Goal: Leave review/rating

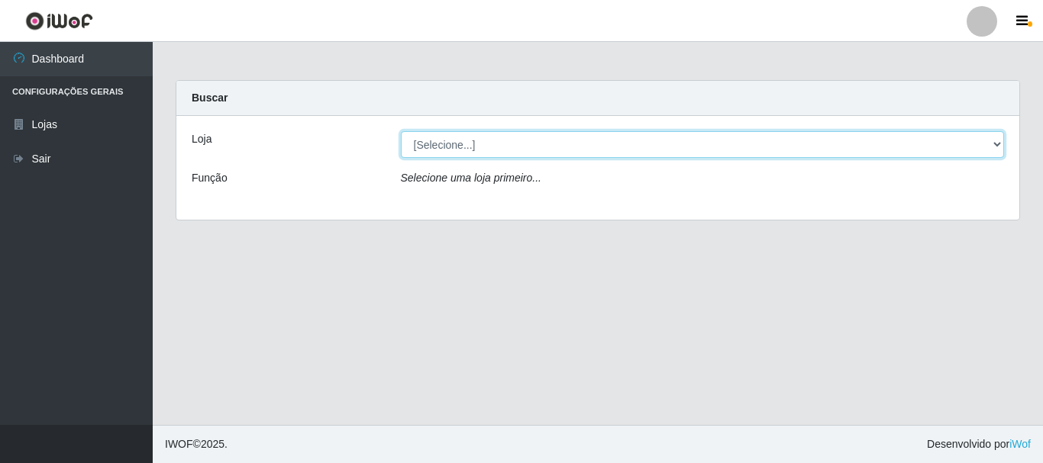
click at [997, 144] on select "[Selecione...] Nordestão - Alecrim" at bounding box center [703, 144] width 604 height 27
select select "453"
click at [401, 131] on select "[Selecione...] Nordestão - Alecrim" at bounding box center [703, 144] width 604 height 27
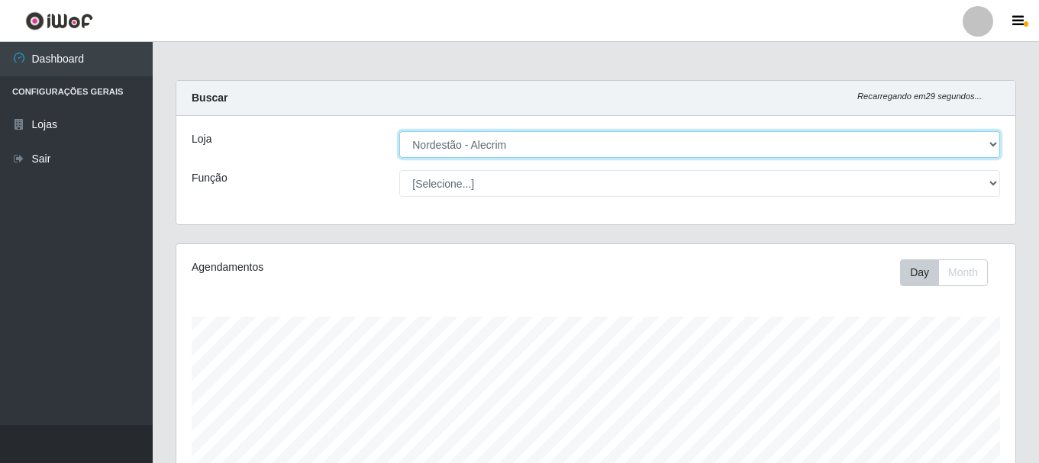
scroll to position [317, 839]
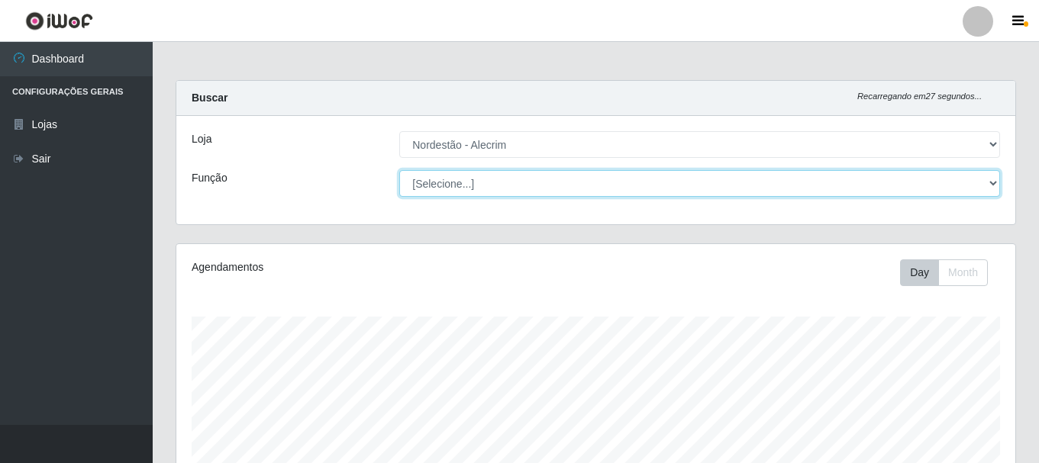
click at [990, 184] on select "[Selecione...] Embalador Embalador + Embalador ++" at bounding box center [699, 183] width 601 height 27
select select "1"
click at [399, 170] on select "[Selecione...] Embalador Embalador + Embalador ++" at bounding box center [699, 183] width 601 height 27
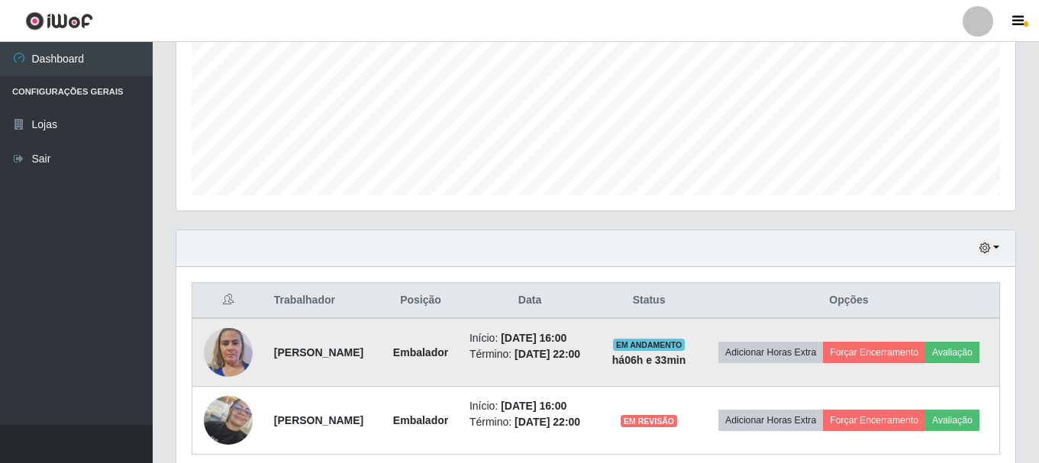
scroll to position [437, 0]
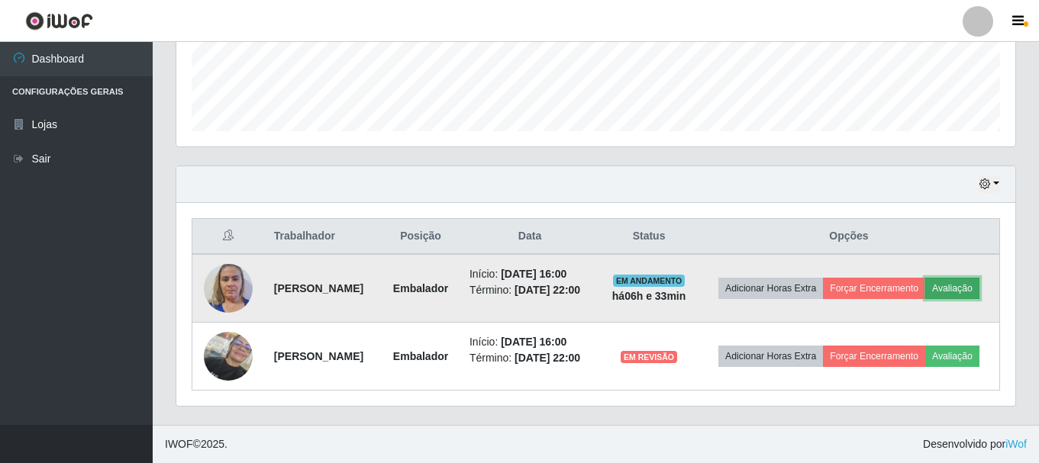
click at [925, 281] on button "Avaliação" at bounding box center [952, 288] width 54 height 21
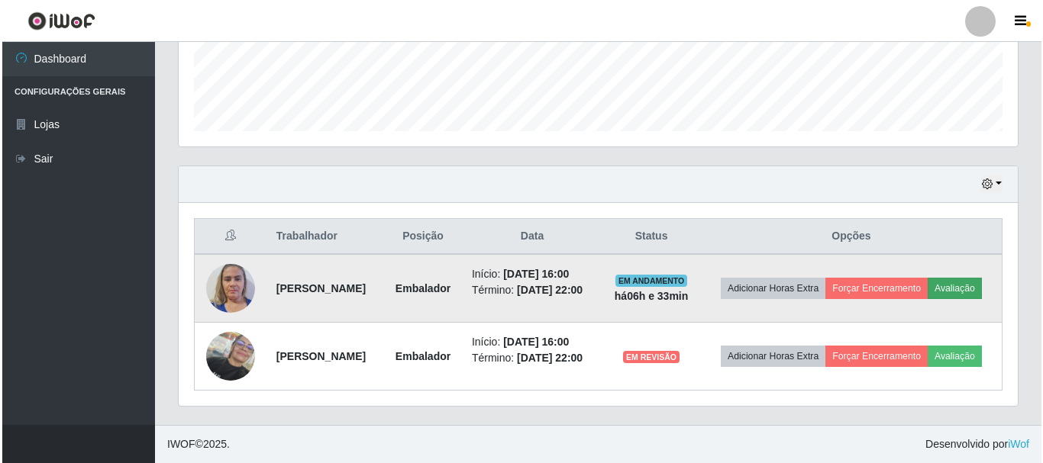
scroll to position [317, 831]
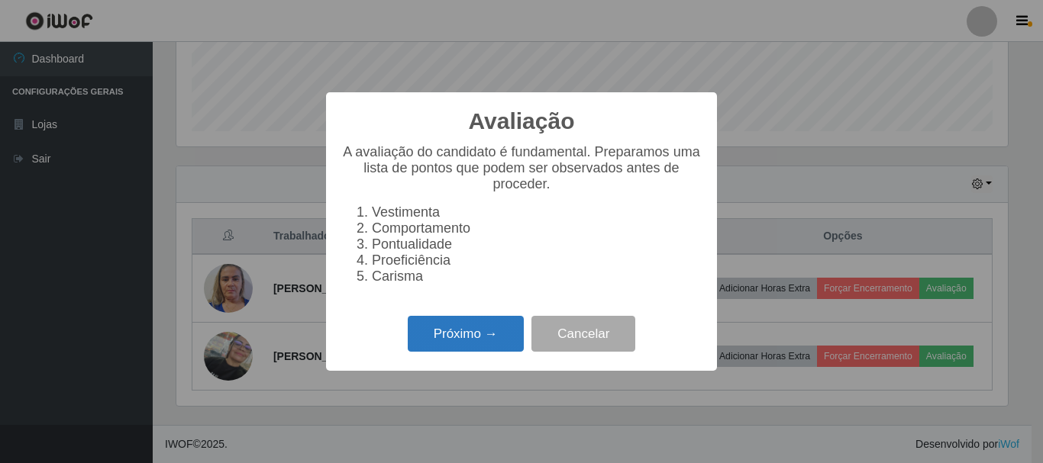
click at [451, 343] on button "Próximo →" at bounding box center [466, 334] width 116 height 36
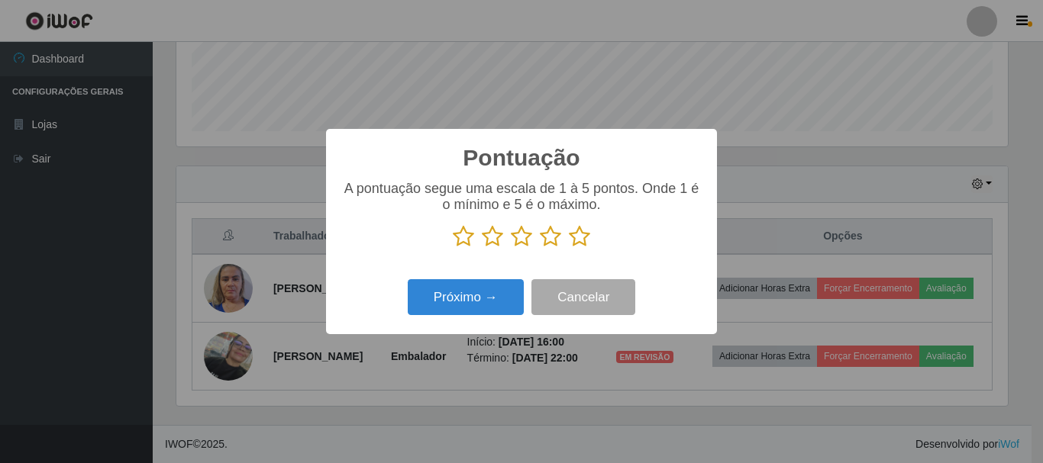
click at [578, 234] on icon at bounding box center [579, 236] width 21 height 23
click at [569, 248] on input "radio" at bounding box center [569, 248] width 0 height 0
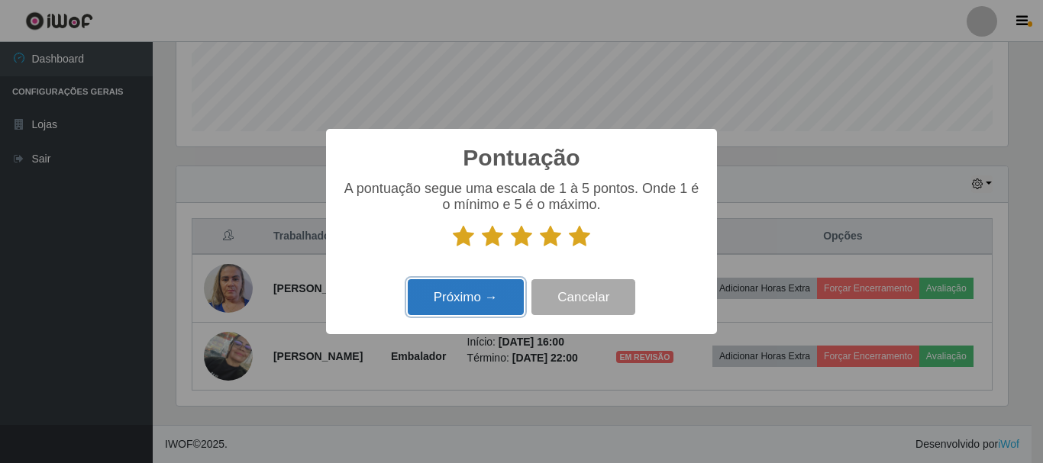
click at [473, 298] on button "Próximo →" at bounding box center [466, 297] width 116 height 36
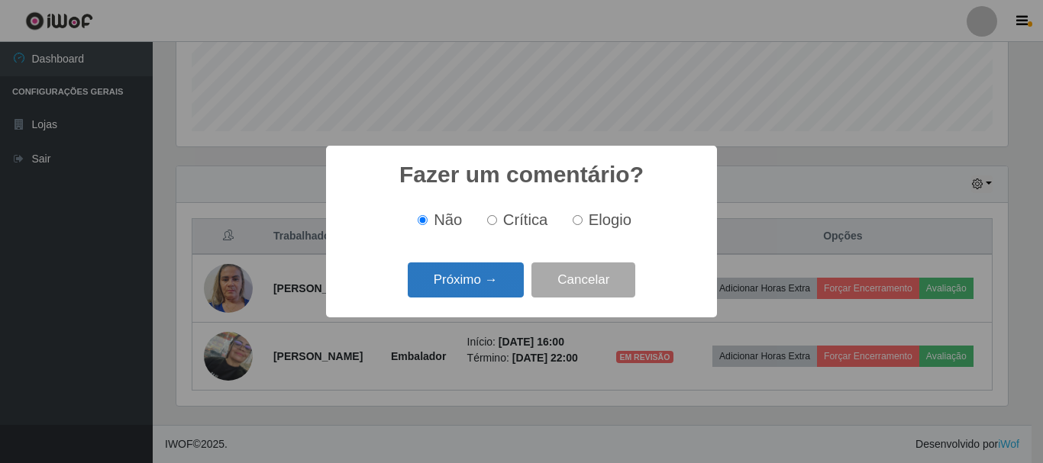
click at [475, 284] on button "Próximo →" at bounding box center [466, 281] width 116 height 36
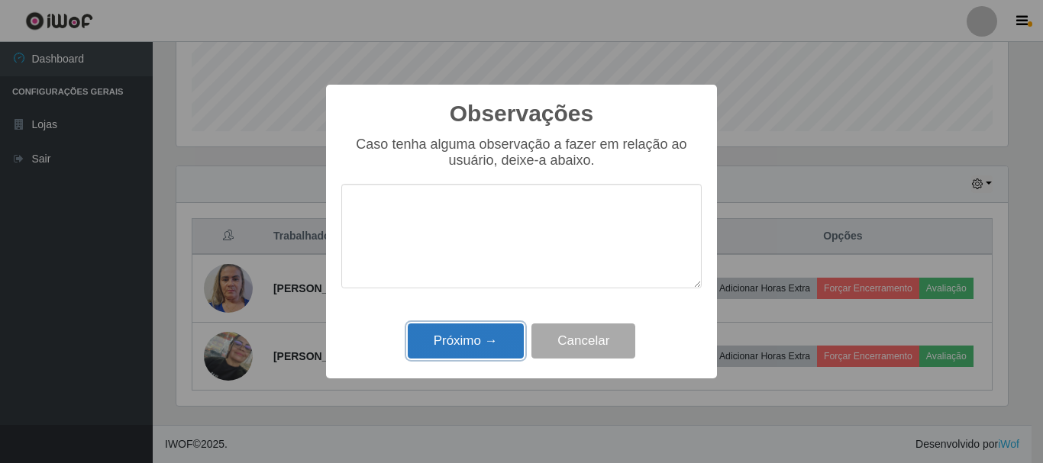
click at [492, 342] on button "Próximo →" at bounding box center [466, 342] width 116 height 36
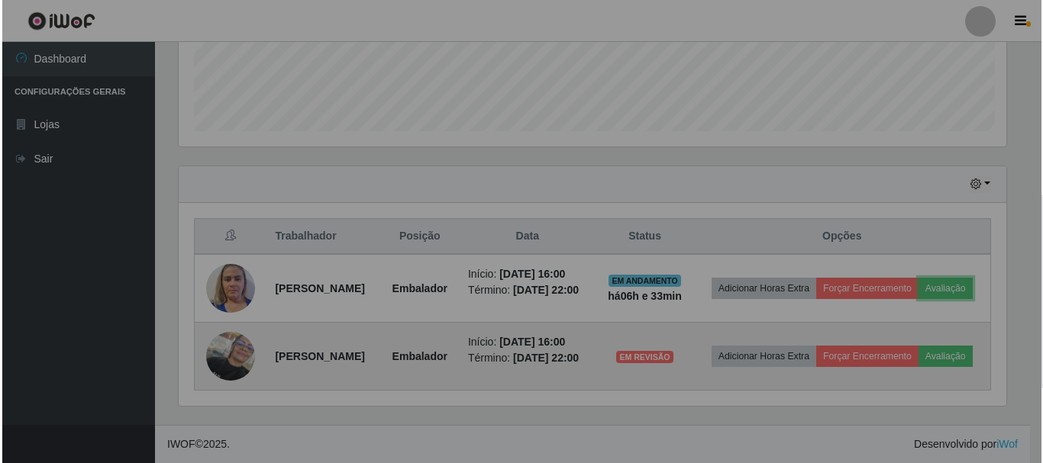
scroll to position [317, 839]
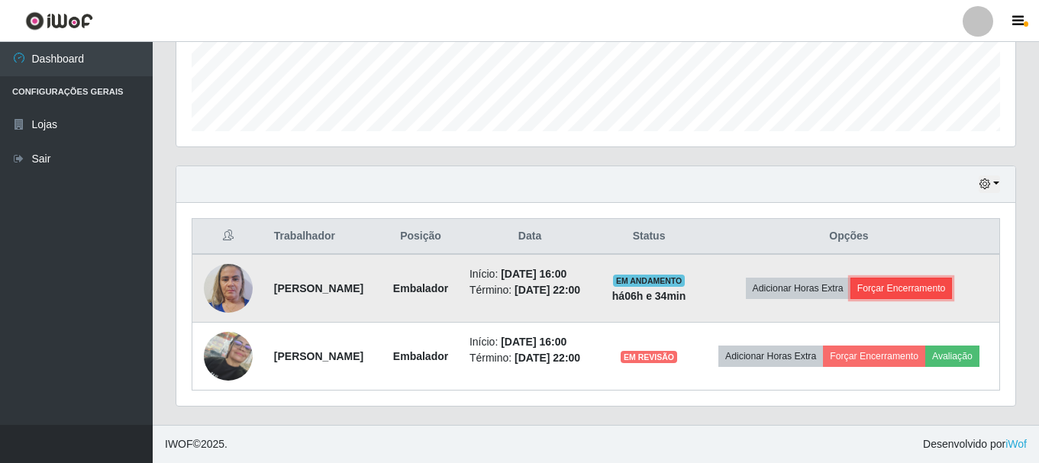
click at [887, 278] on button "Forçar Encerramento" at bounding box center [901, 288] width 102 height 21
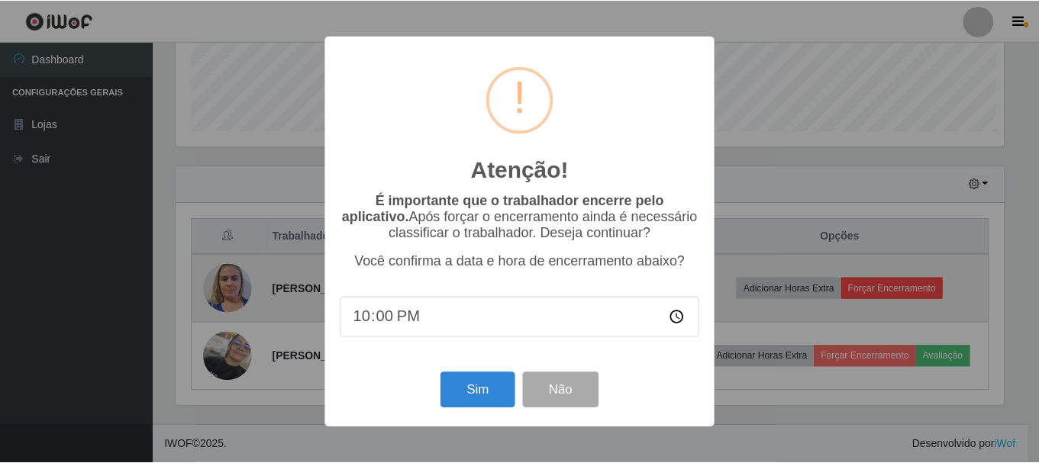
scroll to position [317, 831]
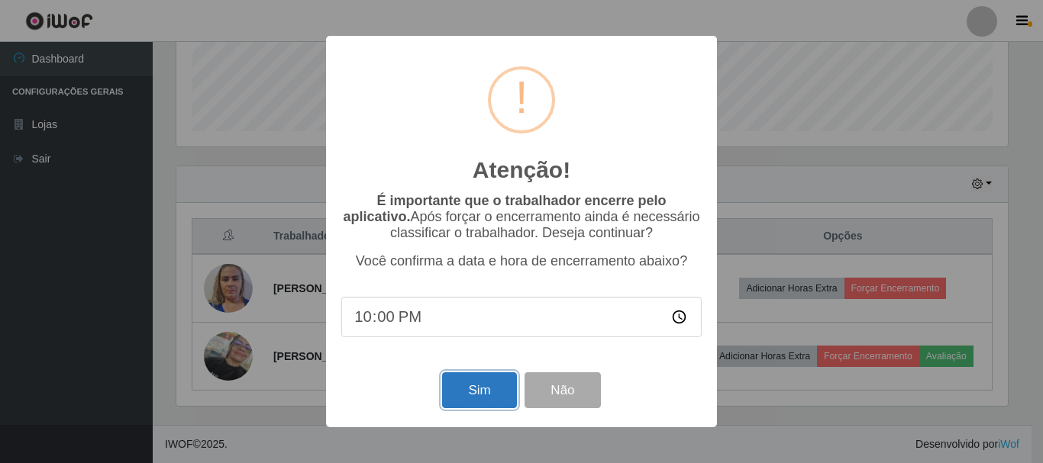
click at [476, 392] on button "Sim" at bounding box center [479, 391] width 74 height 36
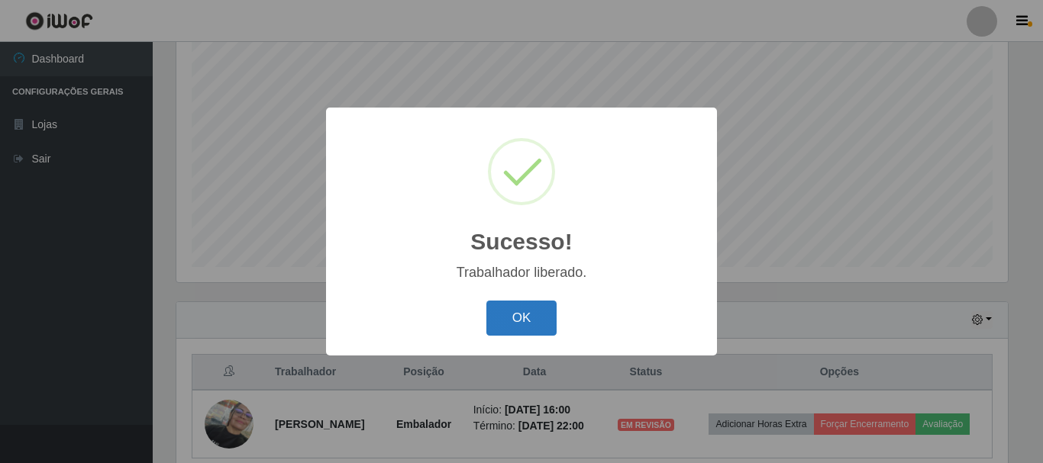
click at [521, 310] on button "OK" at bounding box center [521, 319] width 71 height 36
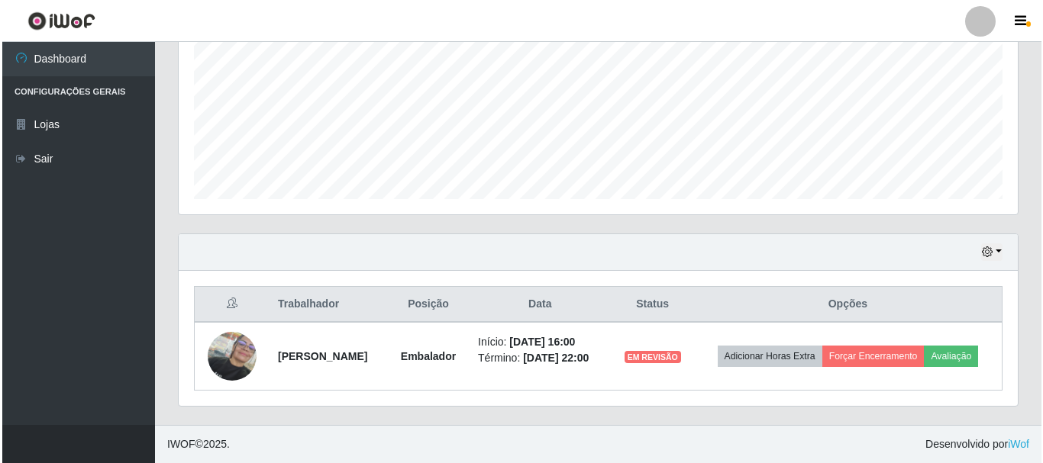
scroll to position [358, 0]
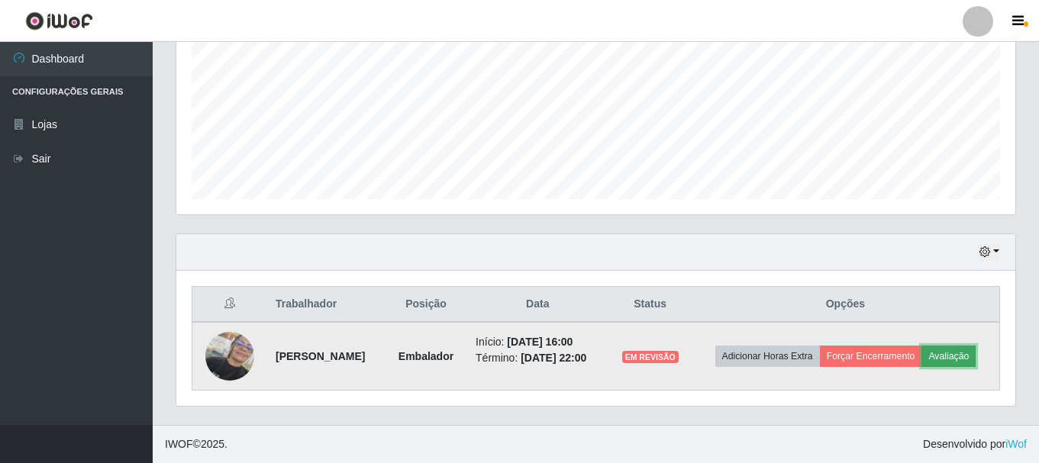
click at [921, 360] on button "Avaliação" at bounding box center [948, 356] width 54 height 21
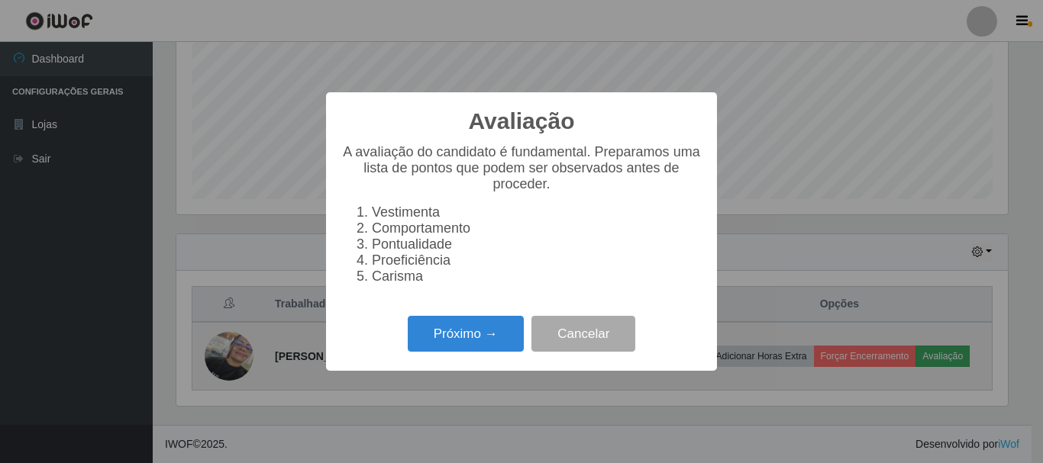
scroll to position [317, 831]
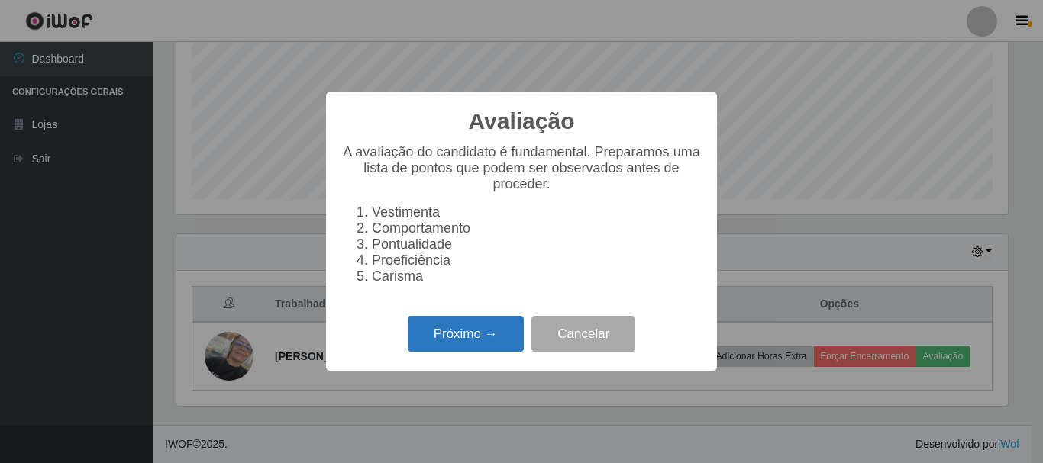
click at [462, 349] on button "Próximo →" at bounding box center [466, 334] width 116 height 36
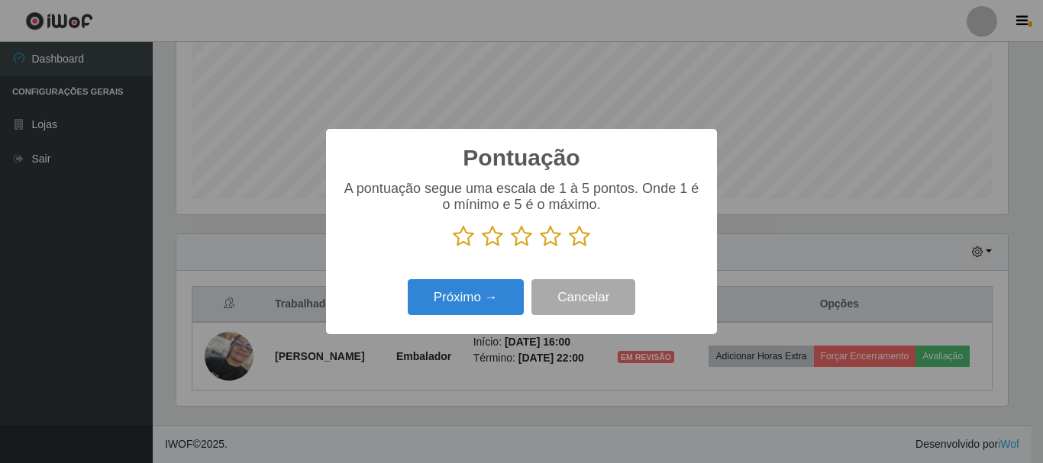
scroll to position [763145, 762630]
click at [573, 238] on icon at bounding box center [579, 236] width 21 height 23
click at [569, 248] on input "radio" at bounding box center [569, 248] width 0 height 0
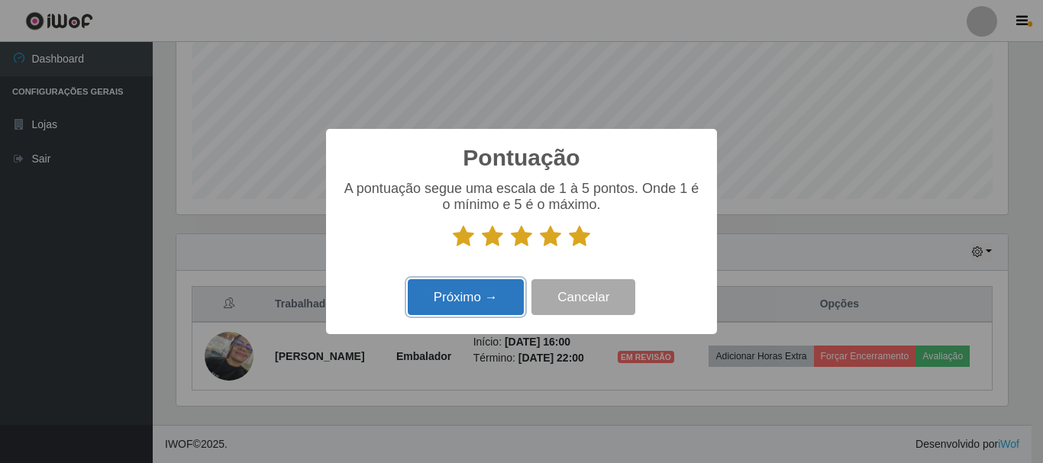
click at [487, 289] on button "Próximo →" at bounding box center [466, 297] width 116 height 36
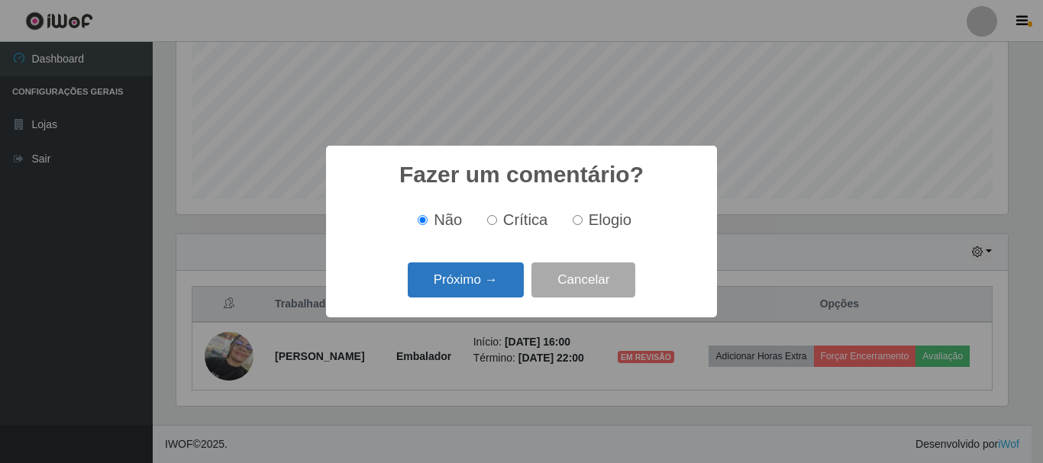
click at [494, 279] on button "Próximo →" at bounding box center [466, 281] width 116 height 36
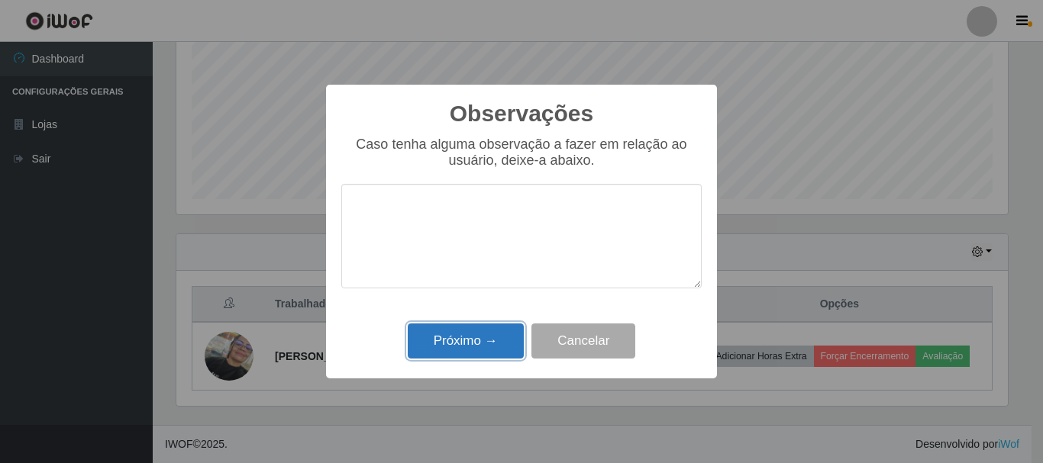
click at [486, 341] on button "Próximo →" at bounding box center [466, 342] width 116 height 36
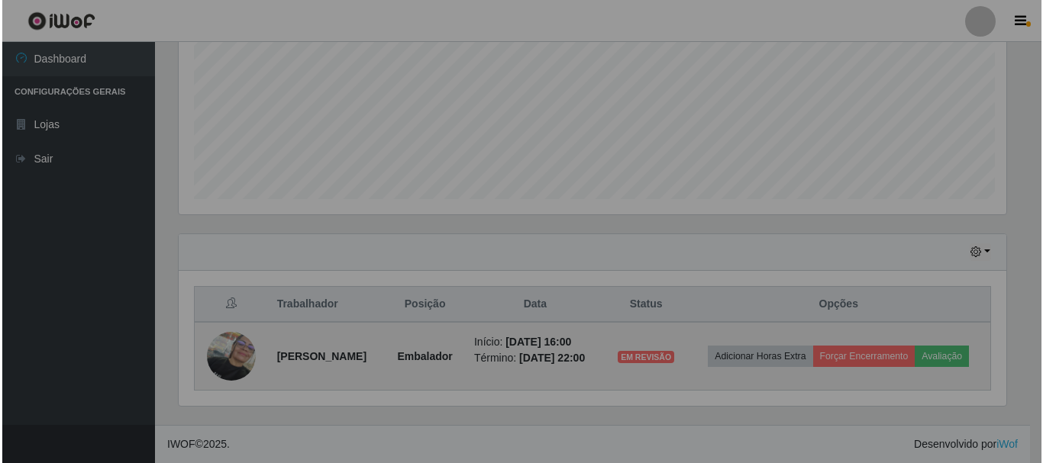
scroll to position [317, 839]
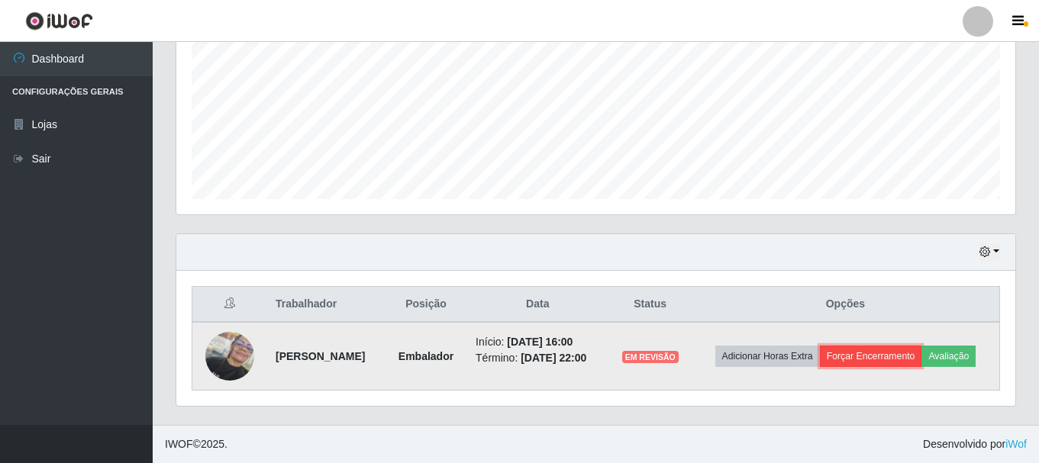
click at [892, 346] on button "Forçar Encerramento" at bounding box center [871, 356] width 102 height 21
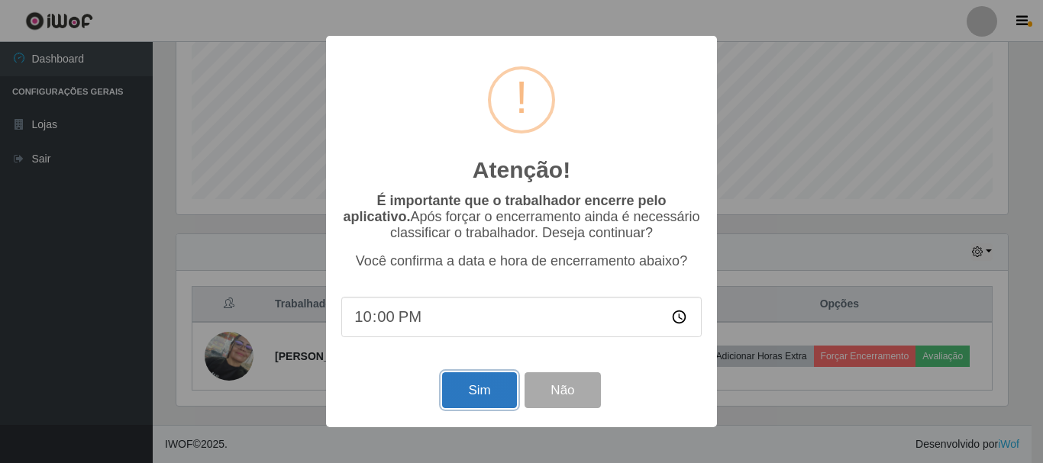
click at [479, 387] on button "Sim" at bounding box center [479, 391] width 74 height 36
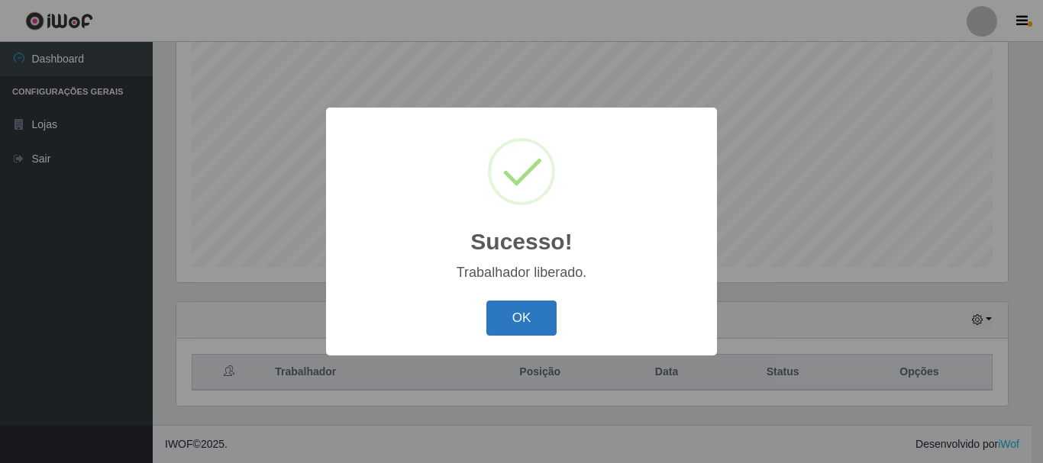
click at [536, 313] on button "OK" at bounding box center [521, 319] width 71 height 36
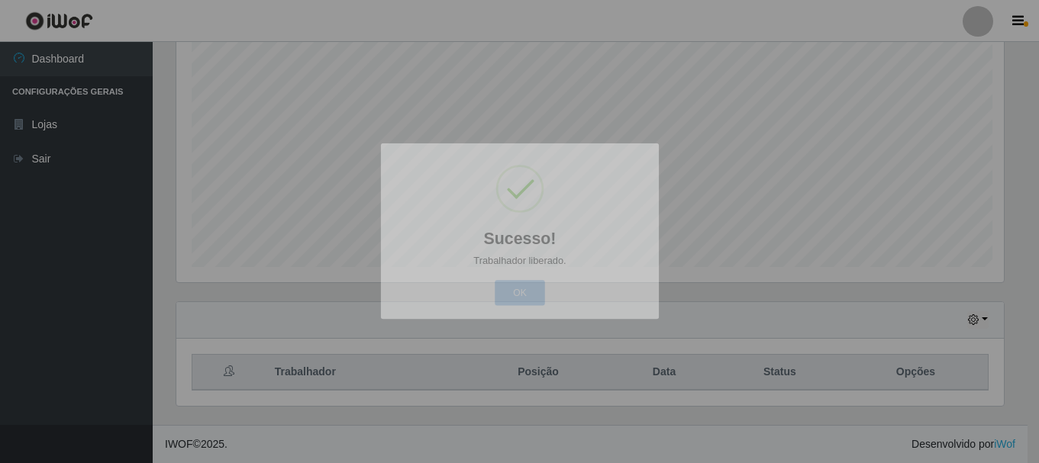
scroll to position [317, 839]
